Goal: Find specific page/section: Find specific page/section

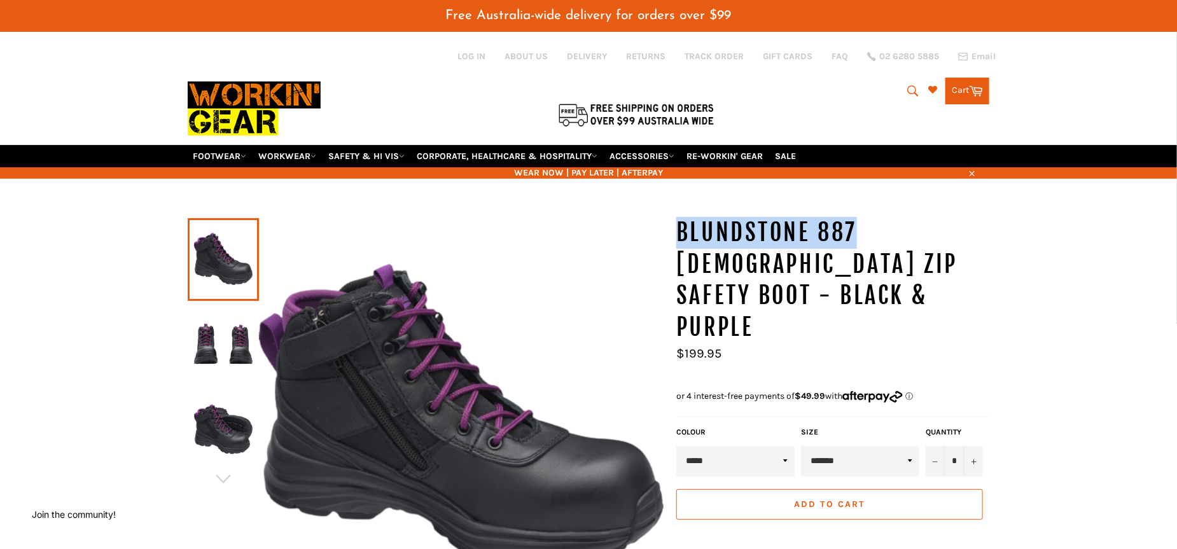
drag, startPoint x: 855, startPoint y: 212, endPoint x: 614, endPoint y: 208, distance: 241.7
copy div "BLUNDSTONE 887"
click at [912, 85] on icon "submit" at bounding box center [912, 90] width 11 height 11
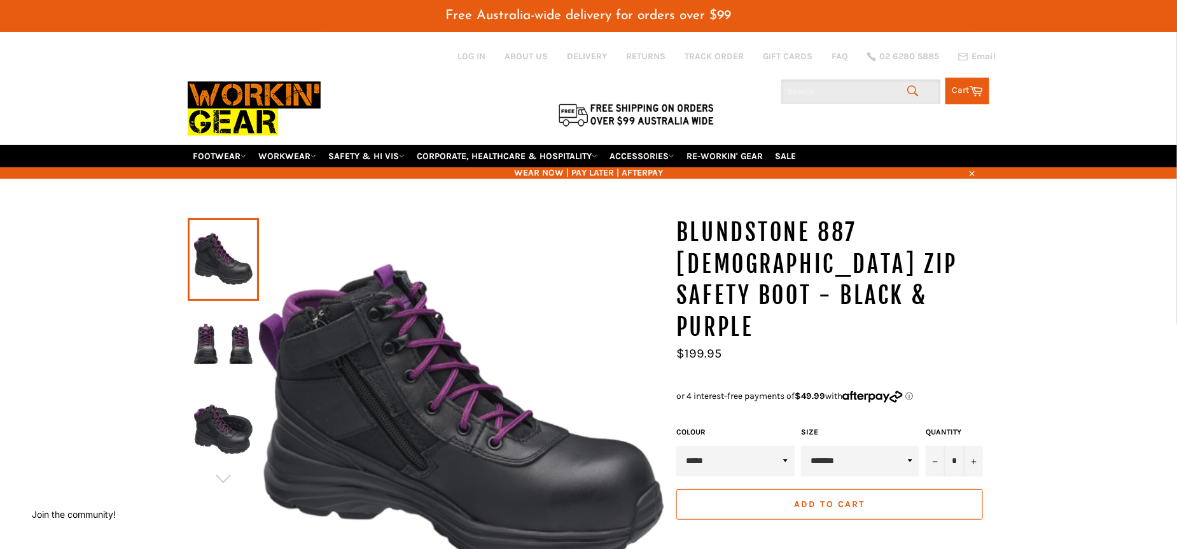
paste input "BLUNDSTONE 887"
type input "BLUNDSTONE 887"
